Goal: Transaction & Acquisition: Purchase product/service

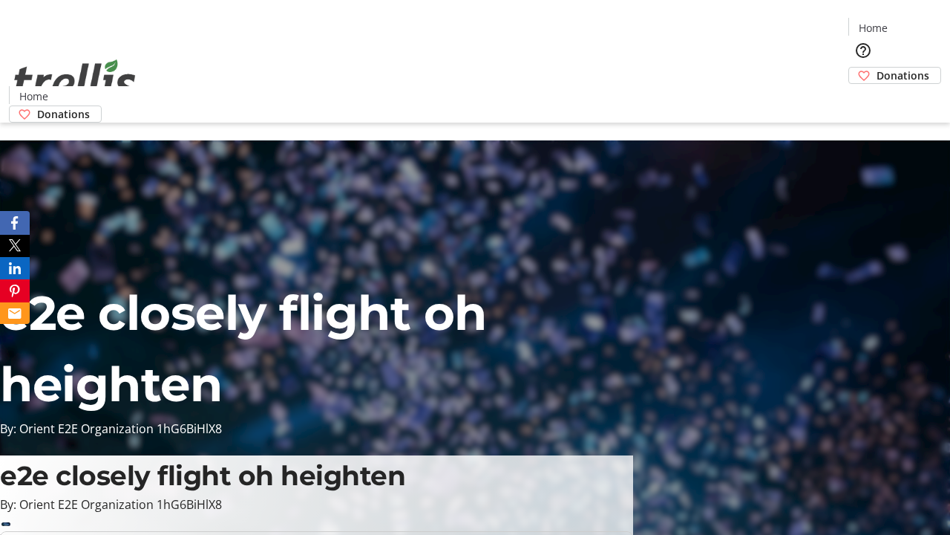
click at [908, 22] on span "Sign Up" at bounding box center [914, 21] width 43 height 18
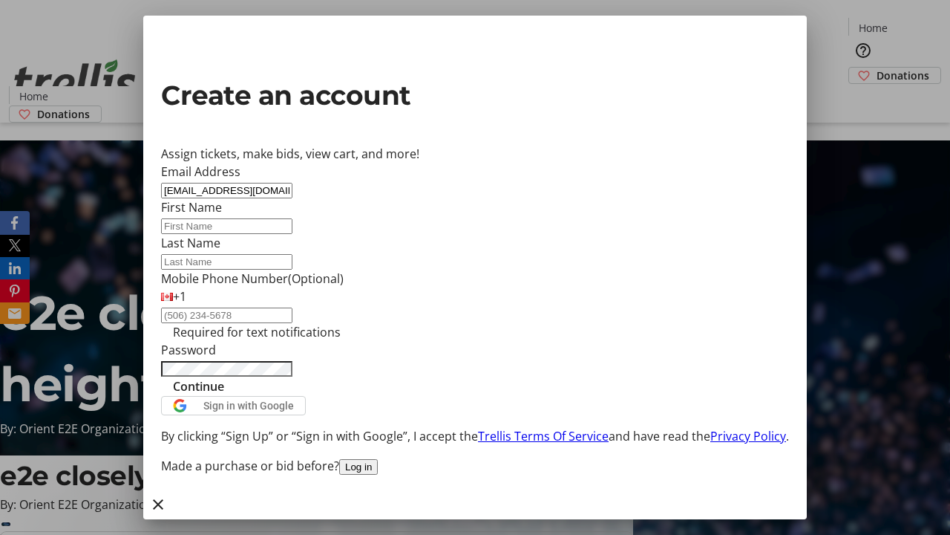
type input "[EMAIL_ADDRESS][DOMAIN_NAME]"
type input "Alena"
type input "Paucek"
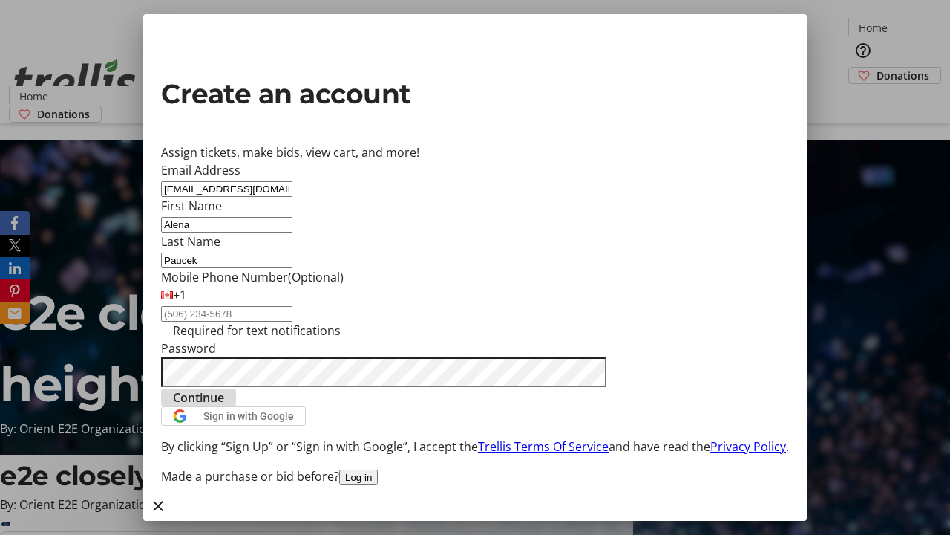
click at [224, 406] on span "Continue" at bounding box center [198, 397] width 51 height 18
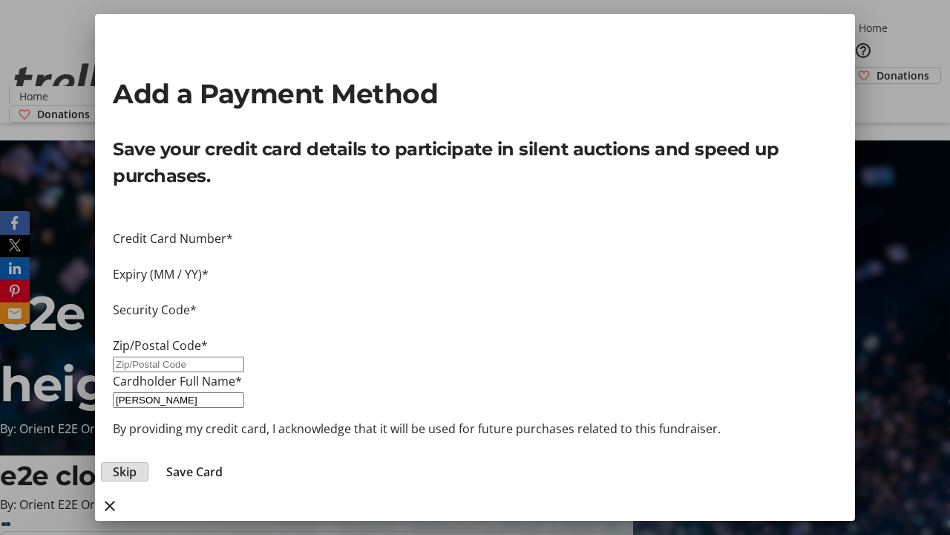
click at [137, 463] on span "Skip" at bounding box center [125, 472] width 24 height 18
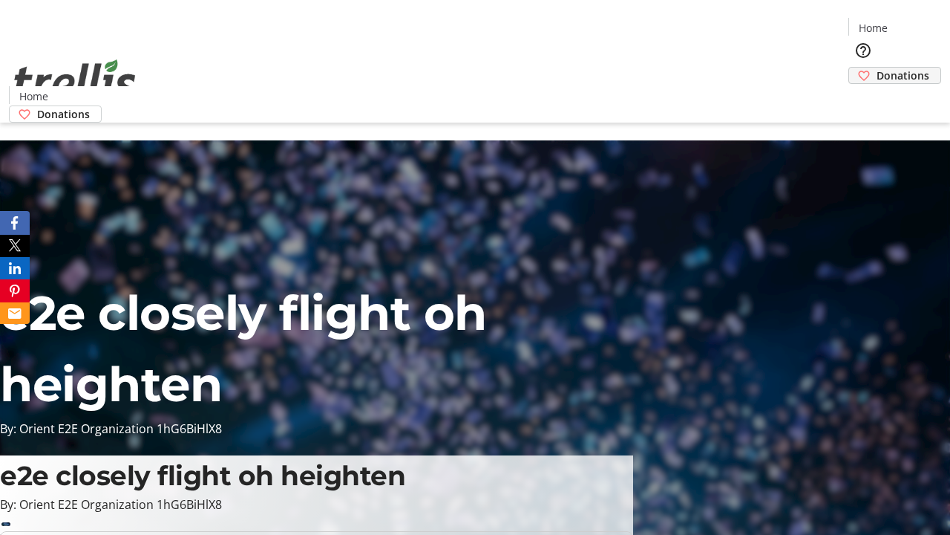
click at [877, 68] on span "Donations" at bounding box center [903, 76] width 53 height 16
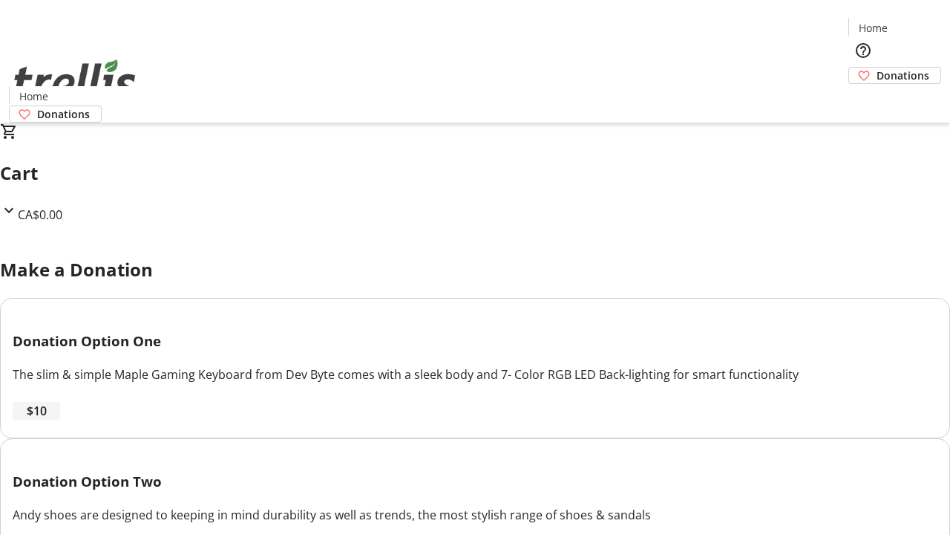
click at [47, 420] on span "$10" at bounding box center [37, 411] width 20 height 18
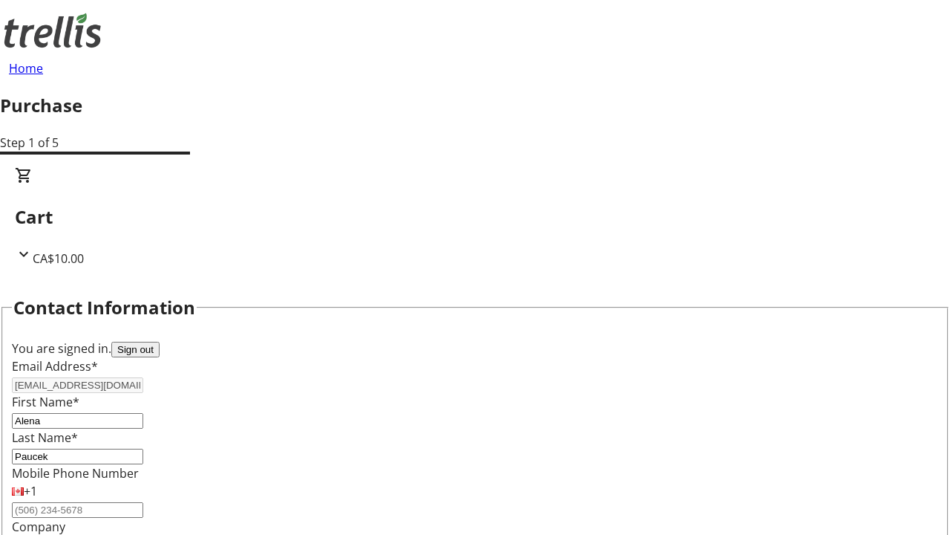
select select "CA"
type input "[STREET_ADDRESS][PERSON_NAME]"
type input "Kelowna"
select select "BC"
type input "Kelowna"
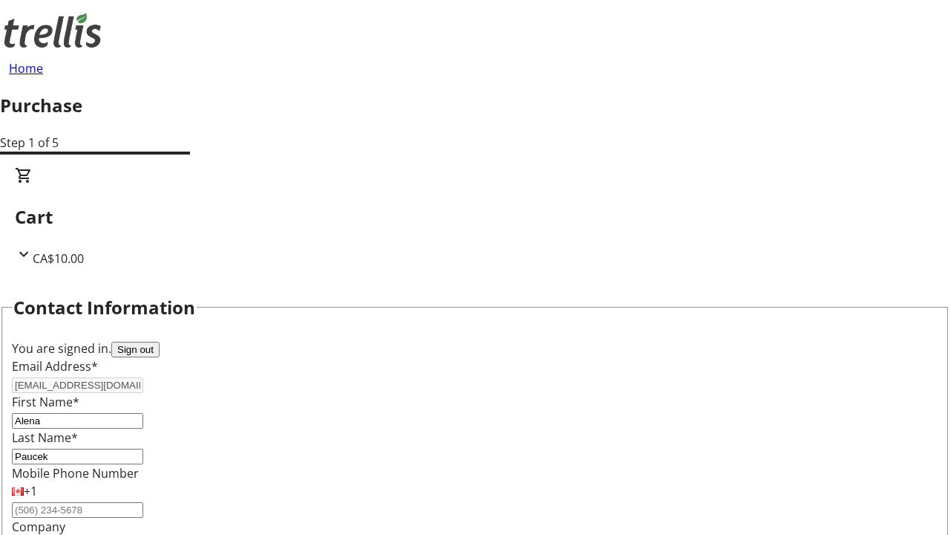
type input "V1Y 0C2"
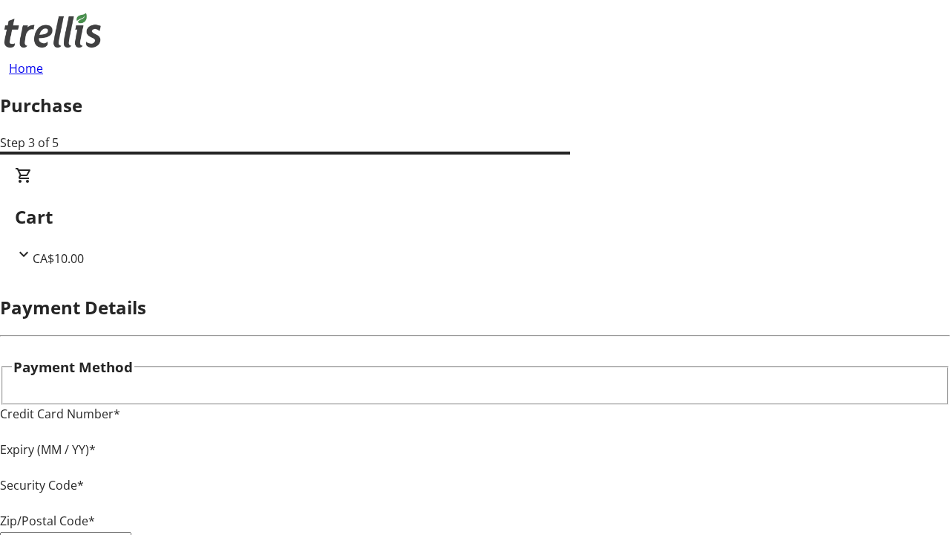
type input "V1Y 0C2"
